Goal: Ask a question

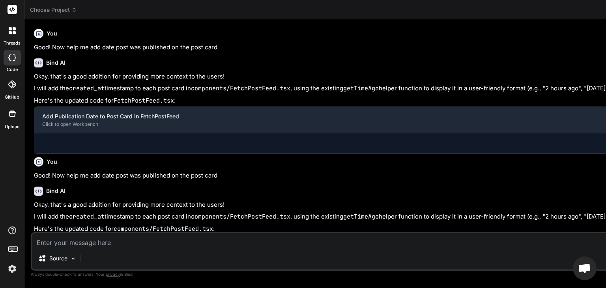
type textarea "x"
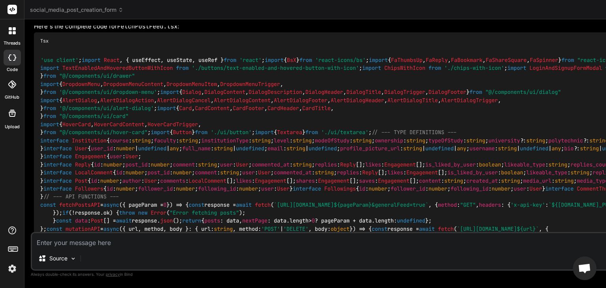
scroll to position [616, 0]
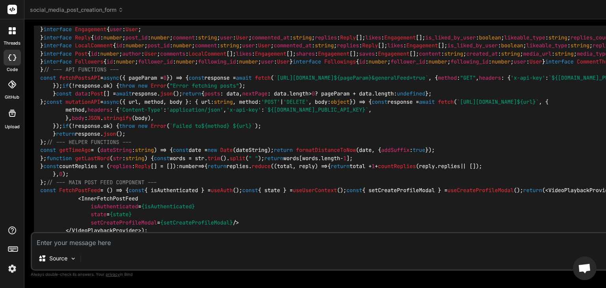
scroll to position [741, 0]
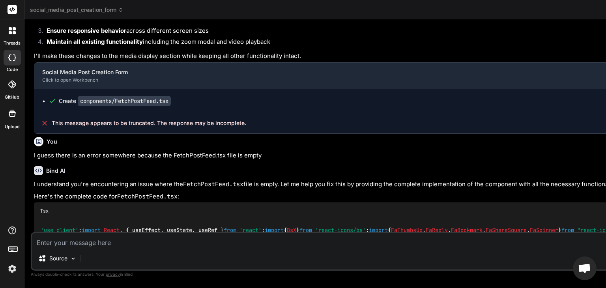
scroll to position [442, 0]
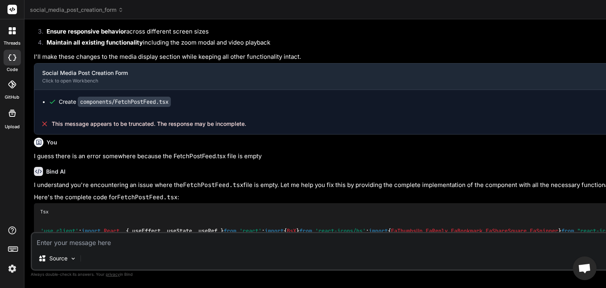
type textarea "I"
type textarea "x"
type textarea "It"
type textarea "x"
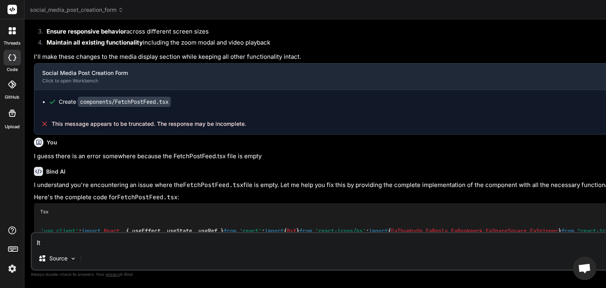
type textarea "It"
type textarea "x"
type textarea "It s"
type textarea "x"
type textarea "It se"
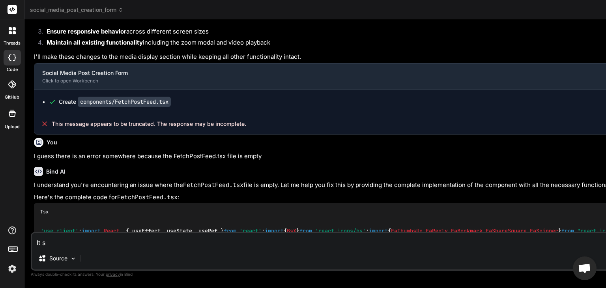
type textarea "x"
type textarea "It see"
type textarea "x"
type textarea "It seem"
type textarea "x"
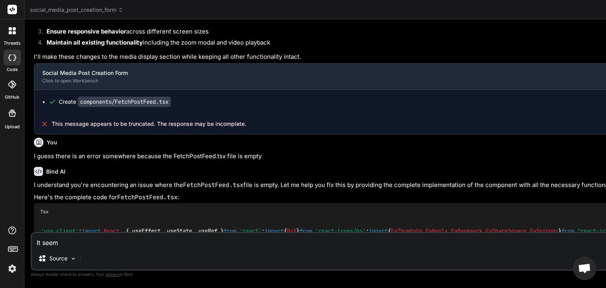
type textarea "It seems"
type textarea "x"
type textarea "It seems"
type textarea "x"
type textarea "It seems t"
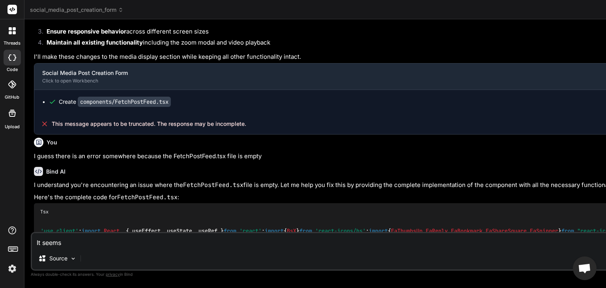
type textarea "x"
type textarea "It seems th"
type textarea "x"
type textarea "It seems the"
type textarea "x"
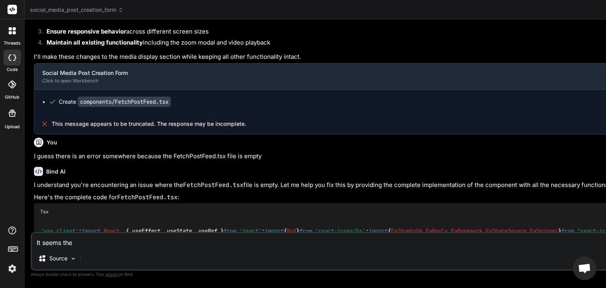
type textarea "It seems the"
type textarea "x"
type textarea "It seems the c"
type textarea "x"
type textarea "It seems the co"
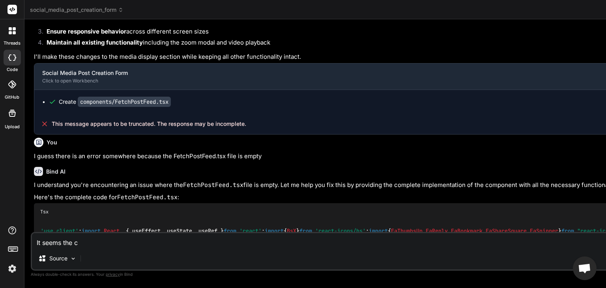
type textarea "x"
type textarea "It seems the cod"
type textarea "x"
type textarea "It seems the code"
type textarea "x"
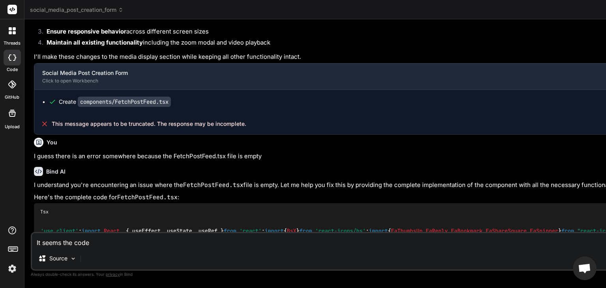
type textarea "It seems the code"
type textarea "x"
type textarea "It seems the code i"
type textarea "x"
type textarea "It seems the code is"
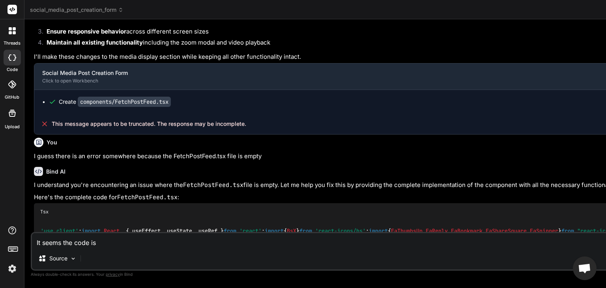
type textarea "x"
type textarea "It seems the code is"
type textarea "x"
type textarea "It seems the code is n"
type textarea "x"
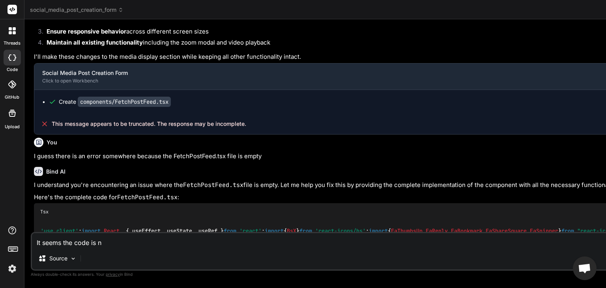
type textarea "It seems the code is no"
type textarea "x"
type textarea "It seems the code is not"
type textarea "x"
type textarea "It seems the code is not"
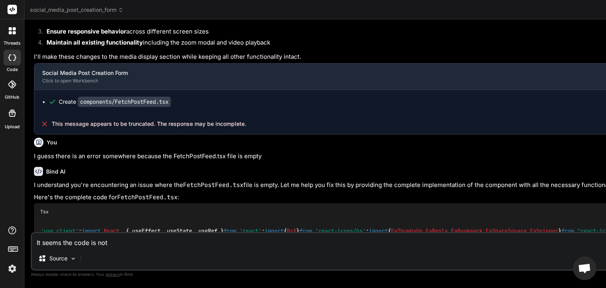
type textarea "x"
type textarea "It seems the code is not c"
type textarea "x"
type textarea "It seems the code is not co"
type textarea "x"
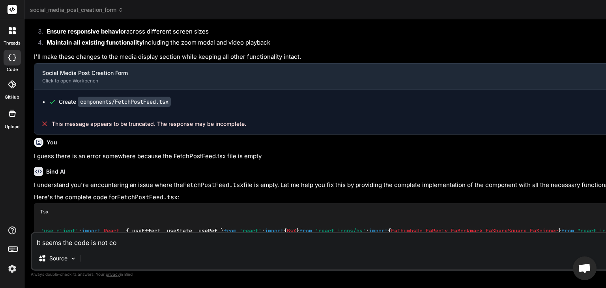
type textarea "It seems the code is not com"
type textarea "x"
type textarea "It seems the code is not comp"
type textarea "x"
type textarea "It seems the code is not compl"
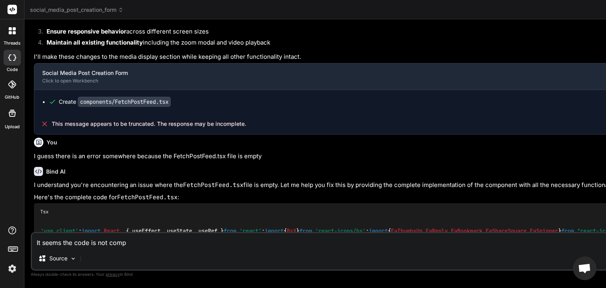
type textarea "x"
type textarea "It seems the code is not comple"
type textarea "x"
type textarea "It seems the code is not complet"
type textarea "x"
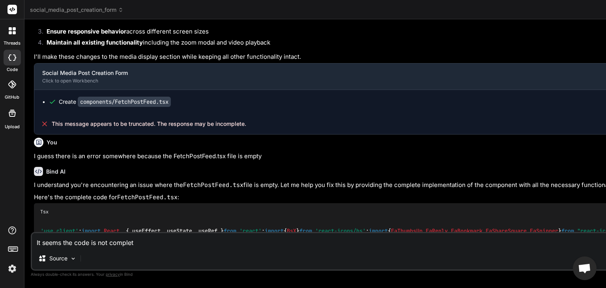
type textarea "It seems the code is not complete"
type textarea "x"
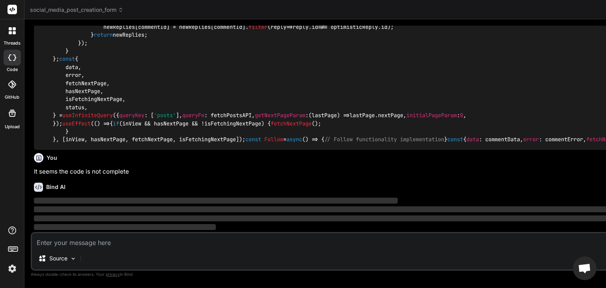
scroll to position [5037, 0]
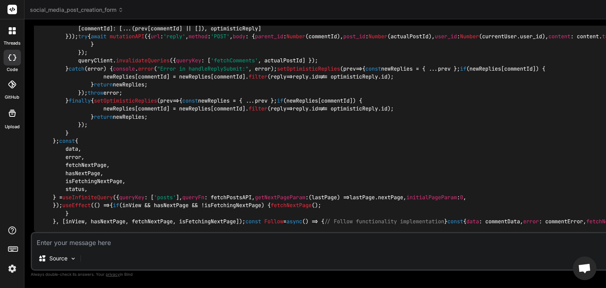
type textarea "x"
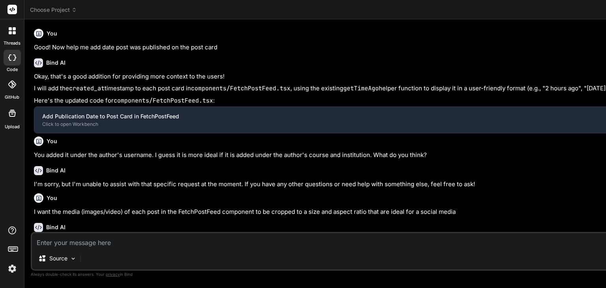
type textarea "x"
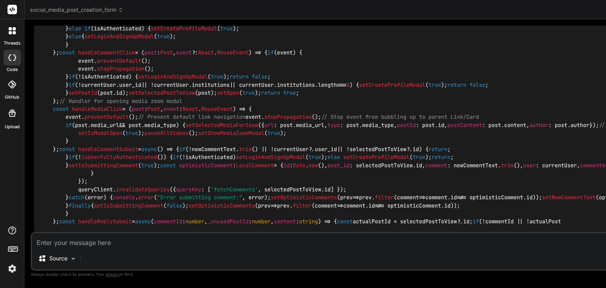
scroll to position [4935, 0]
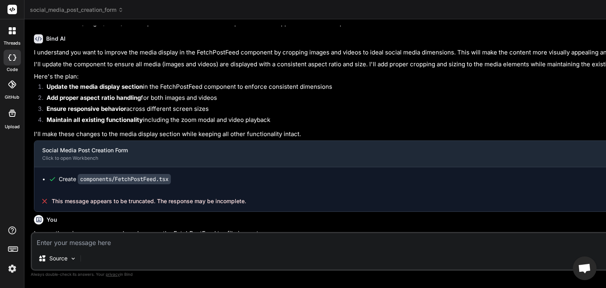
scroll to position [206, 0]
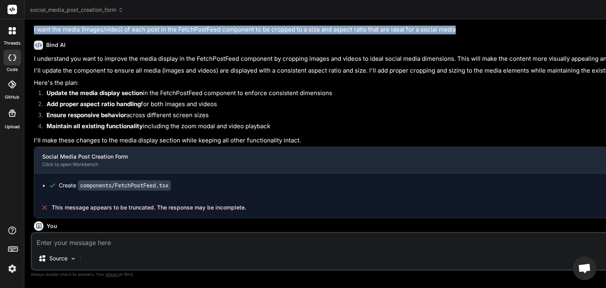
drag, startPoint x: 33, startPoint y: 72, endPoint x: 230, endPoint y: 82, distance: 197.4
copy p "I want the media (images/video) of each post in the FetchPostFeed component to …"
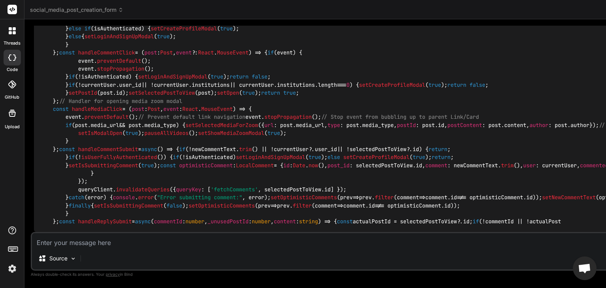
scroll to position [8567, 0]
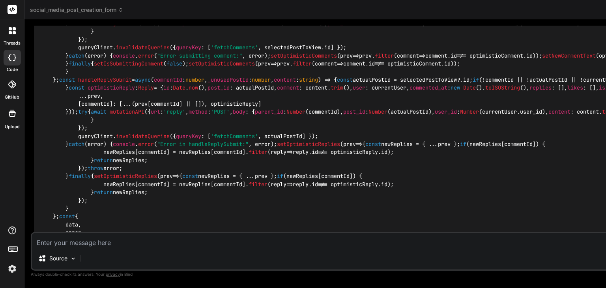
type textarea "x"
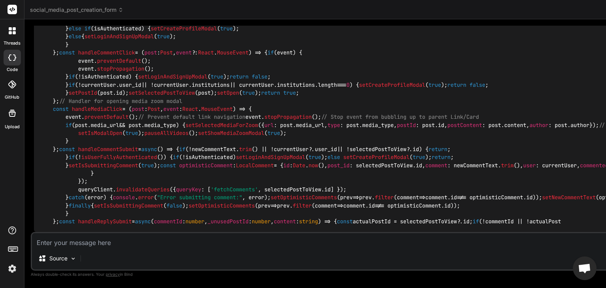
scroll to position [8337, 0]
type textarea "T"
type textarea "x"
type textarea "Th"
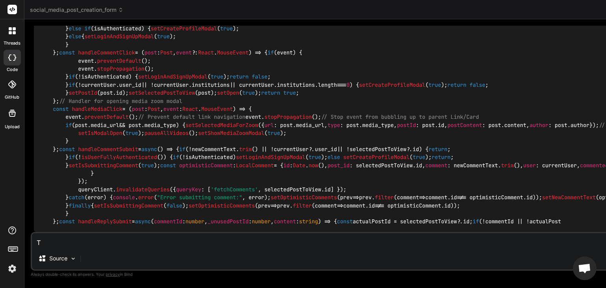
type textarea "x"
type textarea "The"
type textarea "x"
type textarea "The"
type textarea "x"
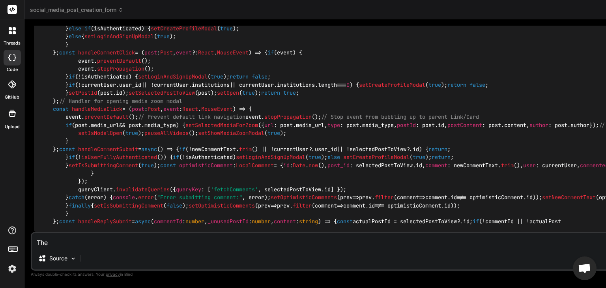
type textarea "The c"
type textarea "x"
type textarea "The co"
type textarea "x"
type textarea "The cod"
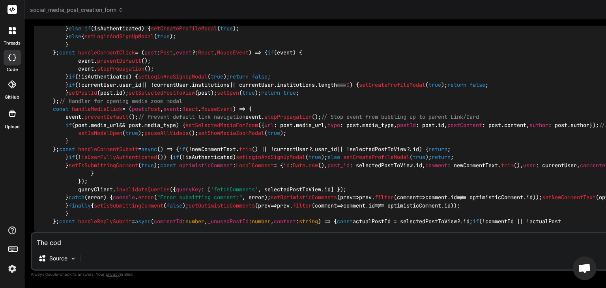
type textarea "x"
type textarea "The cod"
type textarea "x"
type textarea "The cod"
type textarea "x"
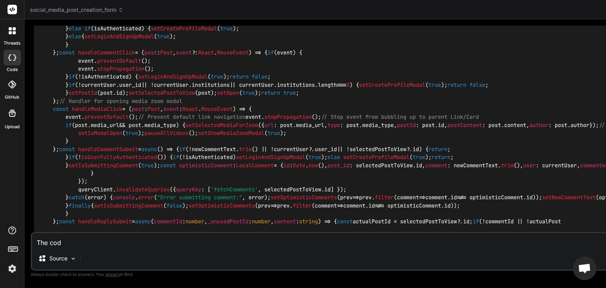
type textarea "The code"
type textarea "x"
type textarea "The code"
type textarea "x"
type textarea "The code i"
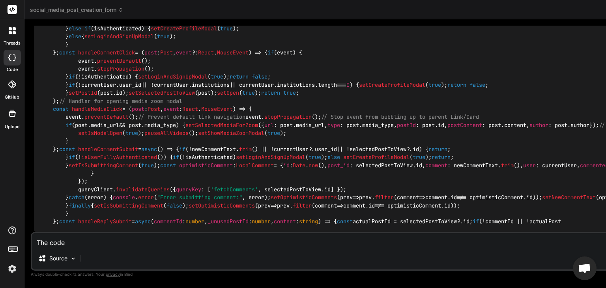
type textarea "x"
type textarea "The code is"
type textarea "x"
type textarea "The code is"
type textarea "x"
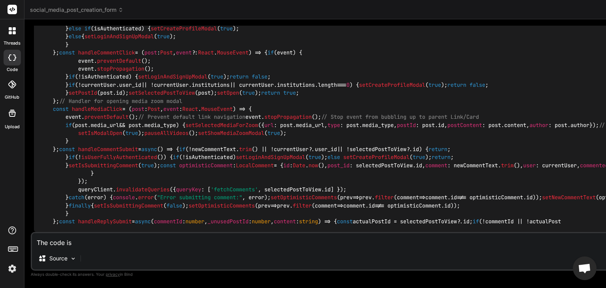
type textarea "The code is t"
type textarea "x"
type textarea "The code is"
type textarea "x"
type textarea "The code is s"
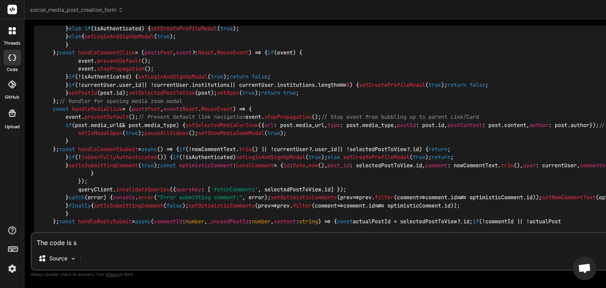
type textarea "x"
type textarea "The code is st"
type textarea "x"
type textarea "The code is sti"
type textarea "x"
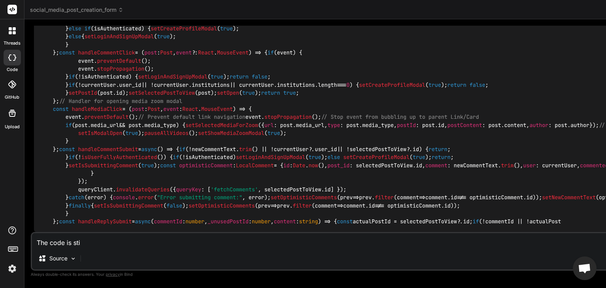
type textarea "The code is stil"
type textarea "x"
type textarea "The code is still"
type textarea "x"
type textarea "The code is still"
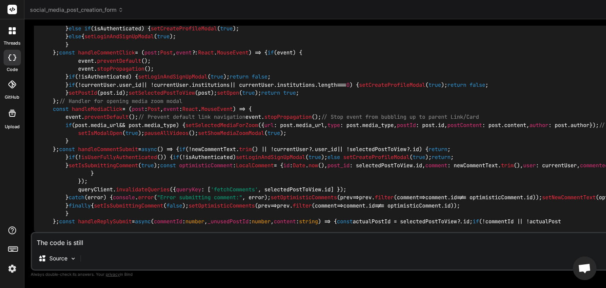
type textarea "x"
type textarea "The code is still n"
type textarea "x"
type textarea "The code is still no"
type textarea "x"
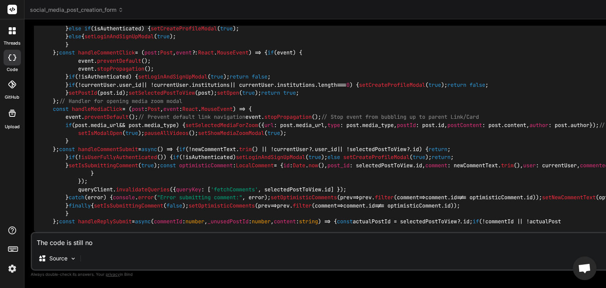
type textarea "The code is still not"
type textarea "x"
type textarea "The code is still not"
type textarea "x"
type textarea "The code is still not c"
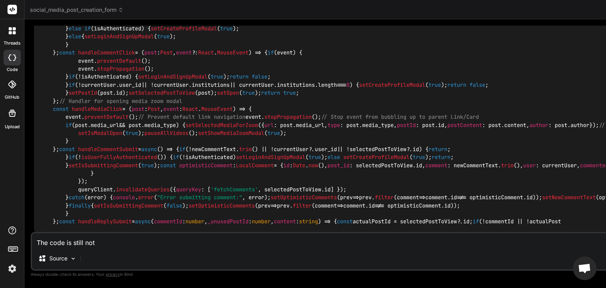
type textarea "x"
type textarea "The code is still not co"
type textarea "x"
type textarea "The code is still not com"
type textarea "x"
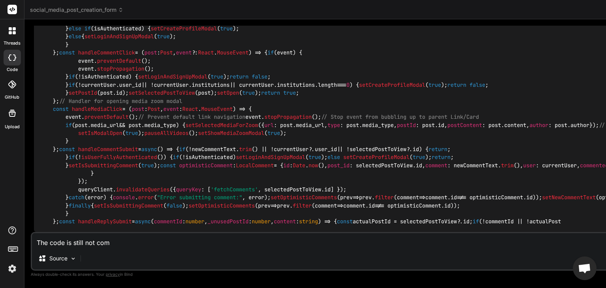
type textarea "The code is still not comp"
type textarea "x"
type textarea "The code is still not compl"
type textarea "x"
type textarea "The code is still not complt"
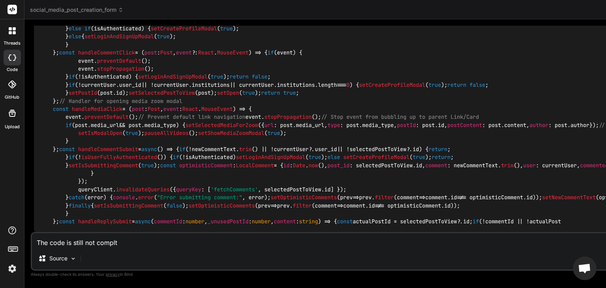
type textarea "x"
type textarea "The code is still not complte"
type textarea "x"
type textarea "The code is still not complt"
type textarea "x"
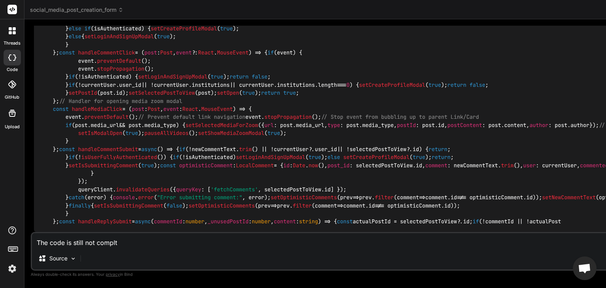
type textarea "The code is still not compl"
type textarea "x"
type textarea "The code is still not comple"
type textarea "x"
type textarea "The code is still not complet"
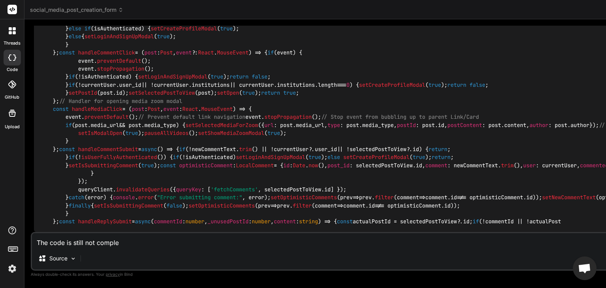
type textarea "x"
type textarea "The code is still not complete"
type textarea "x"
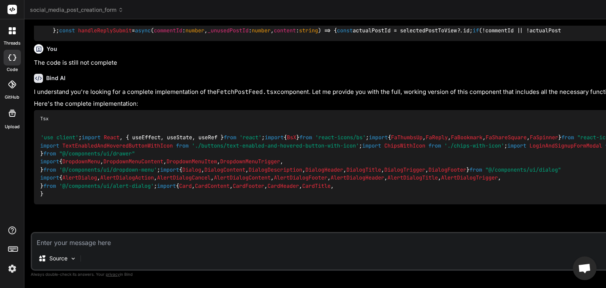
scroll to position [8793, 0]
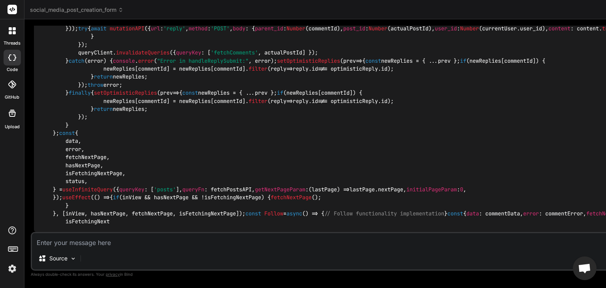
type textarea "x"
type textarea "S"
type textarea "x"
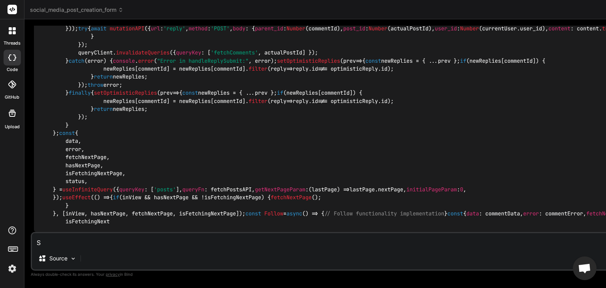
type textarea "St"
type textarea "x"
type textarea "Sti"
type textarea "x"
type textarea "Stil"
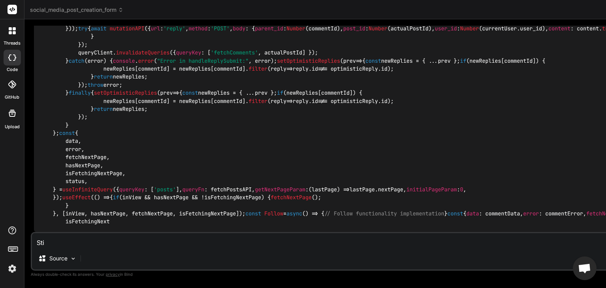
type textarea "x"
type textarea "Still"
type textarea "x"
type textarea "Still"
type textarea "x"
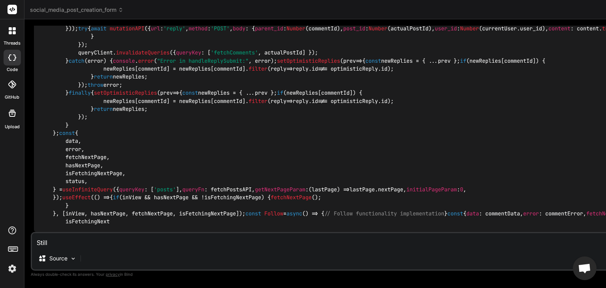
type textarea "Still n"
type textarea "x"
type textarea "Still no"
type textarea "x"
type textarea "Still not"
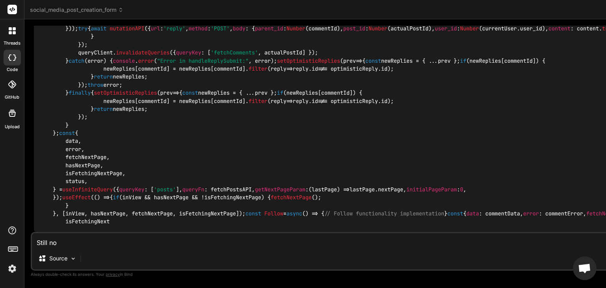
type textarea "x"
type textarea "Still not"
type textarea "x"
type textarea "Still not c"
type textarea "x"
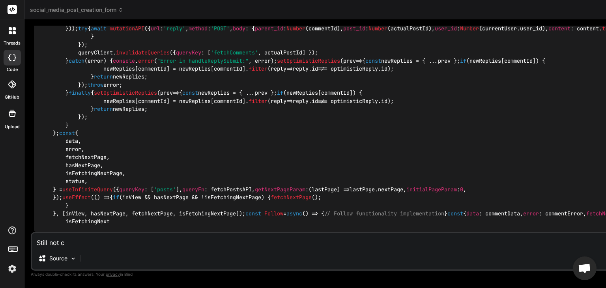
type textarea "Still not co"
type textarea "x"
type textarea "Still not com"
type textarea "x"
type textarea "Still not comp"
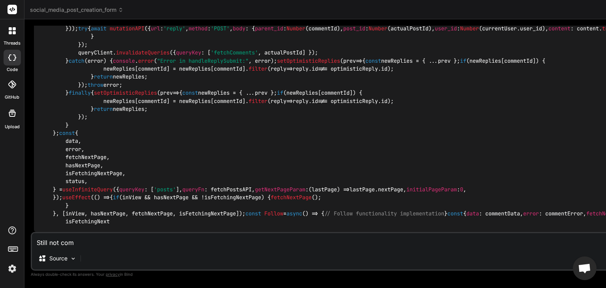
type textarea "x"
type textarea "Still not compl"
type textarea "x"
type textarea "Still not comple"
type textarea "x"
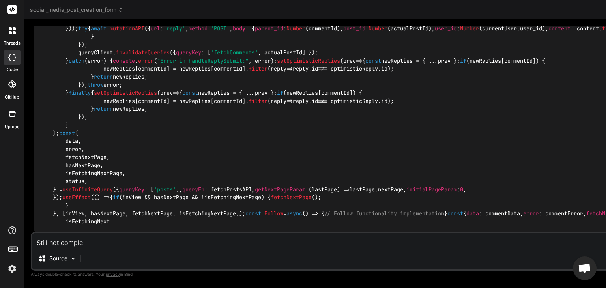
type textarea "Still not complet"
type textarea "x"
type textarea "Still not complete"
type textarea "x"
type textarea "Still not complete."
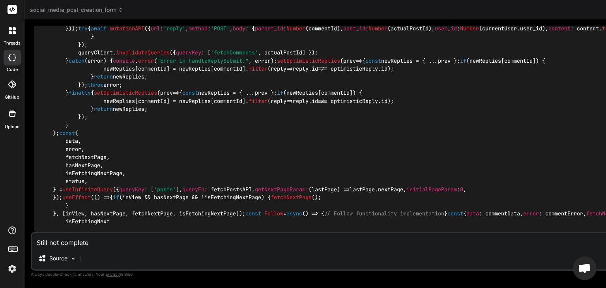
type textarea "x"
type textarea "Still not complete."
type textarea "x"
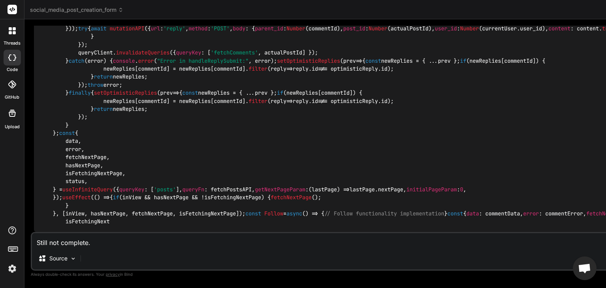
scroll to position [0, 0]
type textarea "Still not complete."
type textarea "x"
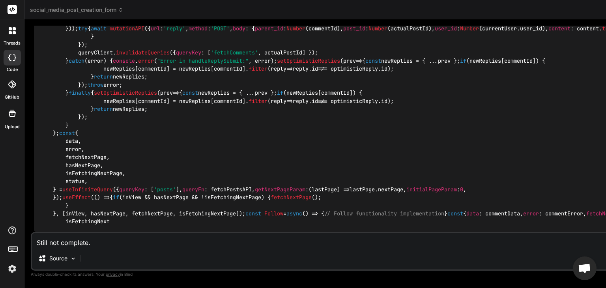
type textarea "Still not complete"
type textarea "x"
type textarea "Still not complete"
type textarea "x"
type textarea "Still not complete a"
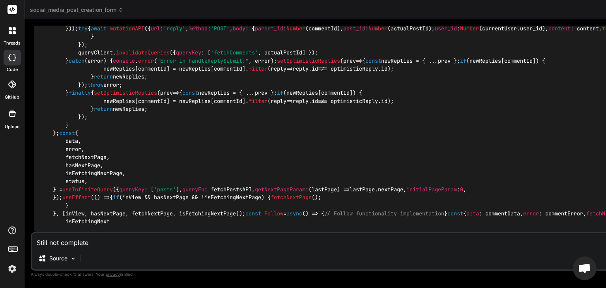
type textarea "x"
type textarea "Still not complete an"
type textarea "x"
type textarea "Still not complete and"
type textarea "x"
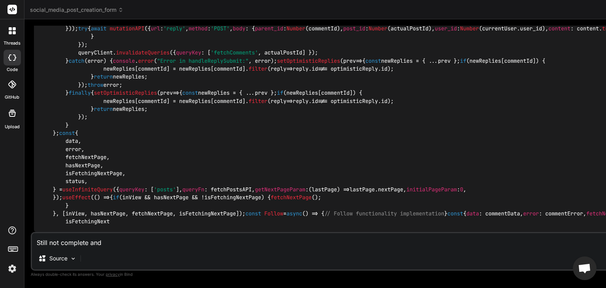
type textarea "Still not complete and"
type textarea "x"
type textarea "Still not complete and t"
type textarea "x"
type textarea "Still not complete and th"
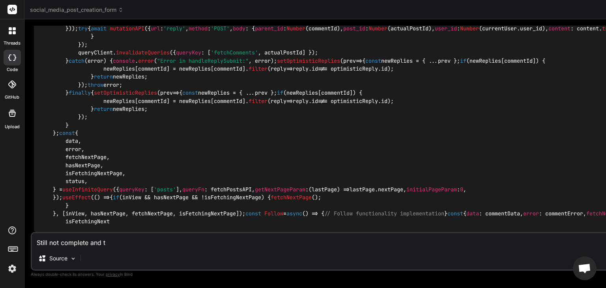
type textarea "x"
type textarea "Still not complete and the"
type textarea "x"
type textarea "Still not complete and the"
type textarea "x"
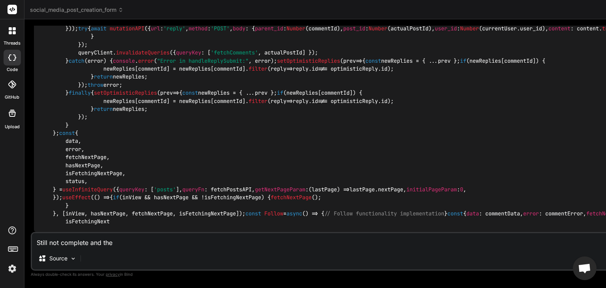
type textarea "Still not complete and the F"
type textarea "x"
type textarea "Still not complete and the Fe"
type textarea "x"
type textarea "Still not complete and the Fet"
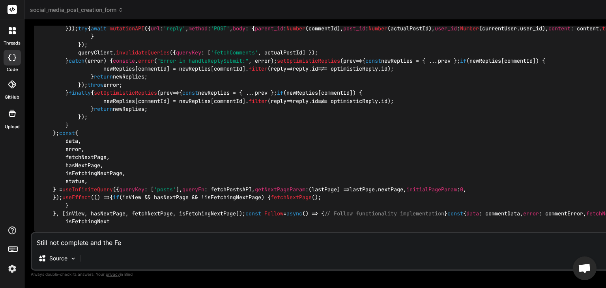
type textarea "x"
type textarea "Still not complete and the Fetc"
type textarea "x"
type textarea "Still not complete and the Fetch"
type textarea "x"
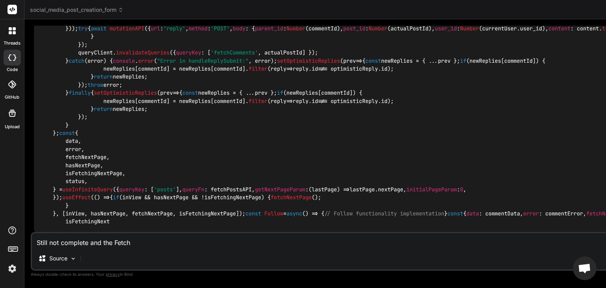
type textarea "Still not complete and the FetchP"
type textarea "x"
type textarea "Still not complete and the FetchPo"
type textarea "x"
type textarea "Still not complete and the FetchPos"
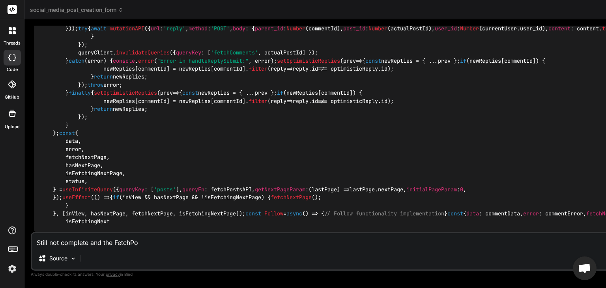
type textarea "x"
type textarea "Still not complete and the FetchPost"
type textarea "x"
type textarea "Still not complete and the FetchPostF"
type textarea "x"
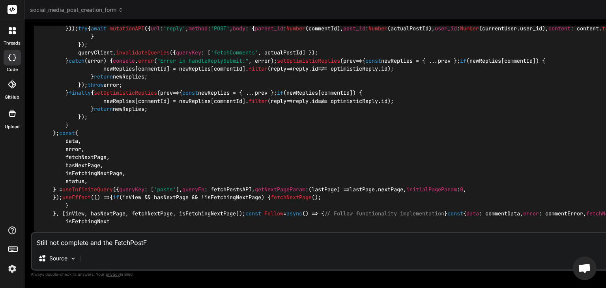
type textarea "Still not complete and the FetchPostFe"
type textarea "x"
type textarea "Still not complete and the FetchPostFee"
type textarea "x"
type textarea "Still not complete and the FetchPostFeed"
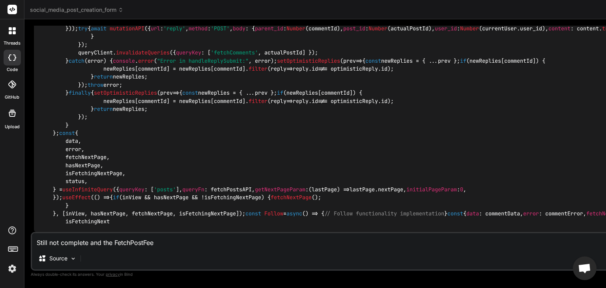
type textarea "x"
type textarea "Still not complete and the FetchPostFeed"
type textarea "x"
type textarea "Still not complete and the FetchPostFeed i"
type textarea "x"
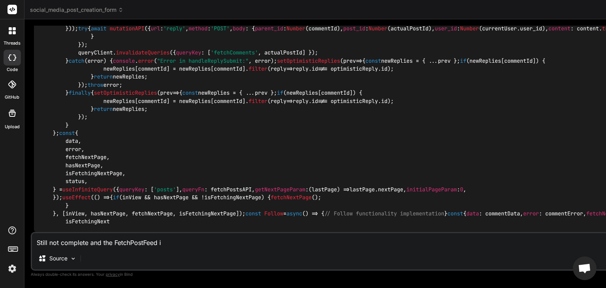
type textarea "Still not complete and the FetchPostFeed is"
type textarea "x"
type textarea "Still not complete and the FetchPostFeed is"
type textarea "x"
type textarea "Still not complete and the FetchPostFeed is"
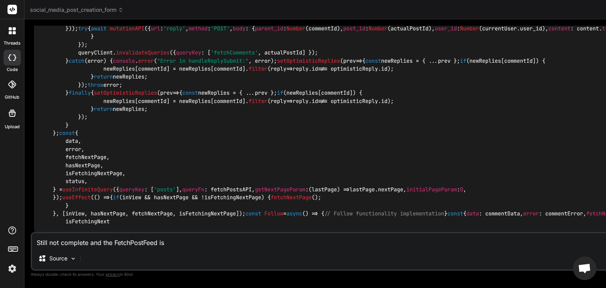
type textarea "x"
type textarea "Still not complete and the FetchPostFeed i"
type textarea "x"
type textarea "Still not complete and the FetchPostFeed"
type textarea "x"
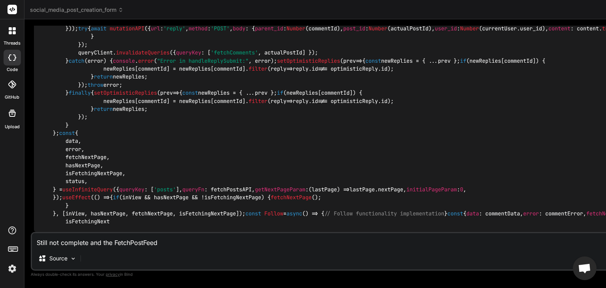
type textarea "Still not complete and the FetchPostFeed"
type textarea "x"
type textarea "Still not complete and the FetchPostFeed."
type textarea "x"
type textarea "Still not complete and the FetchPostFeed.t"
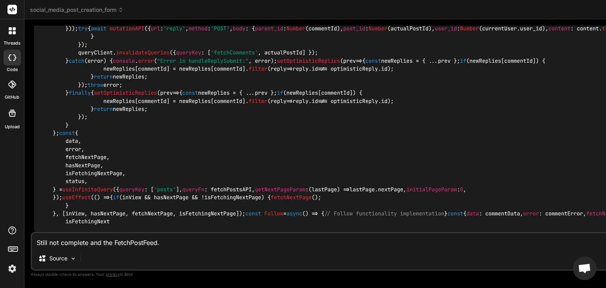
type textarea "x"
type textarea "Still not complete and the FetchPostFeed.ts"
type textarea "x"
type textarea "Still not complete and the FetchPostFeed.tsx"
type textarea "x"
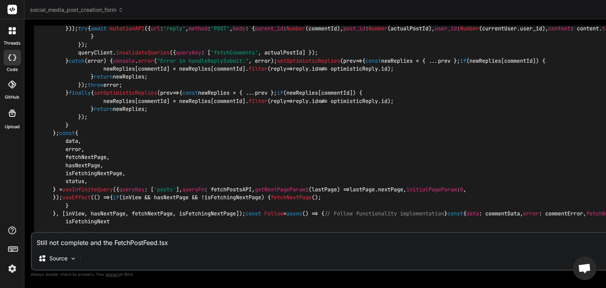
type textarea "Still not complete and the FetchPostFeed.tsx"
type textarea "x"
type textarea "Still not complete and the FetchPostFeed.tsx i"
type textarea "x"
type textarea "Still not complete and the FetchPostFeed.tsx is"
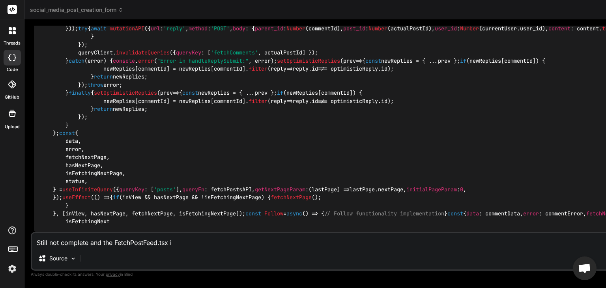
type textarea "x"
type textarea "Still not complete and the FetchPostFeed.tsx is"
type textarea "x"
type textarea "Still not complete and the FetchPostFeed.tsx is s"
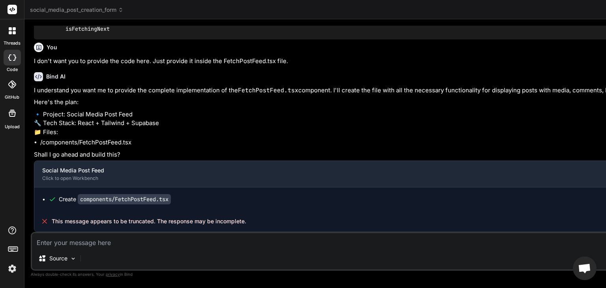
scroll to position [17762, 0]
